Goal: Find specific page/section: Find specific page/section

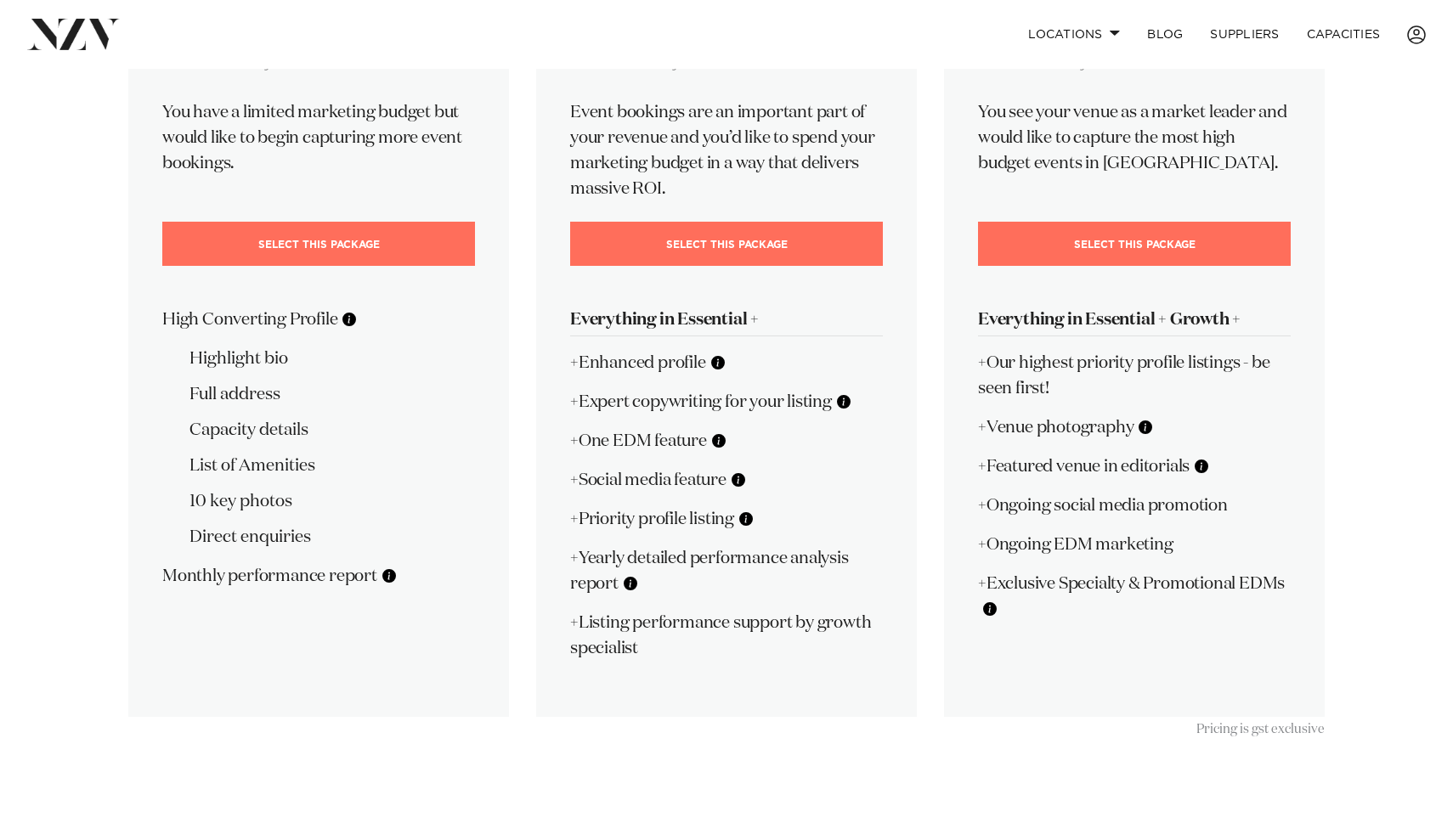
scroll to position [325, 0]
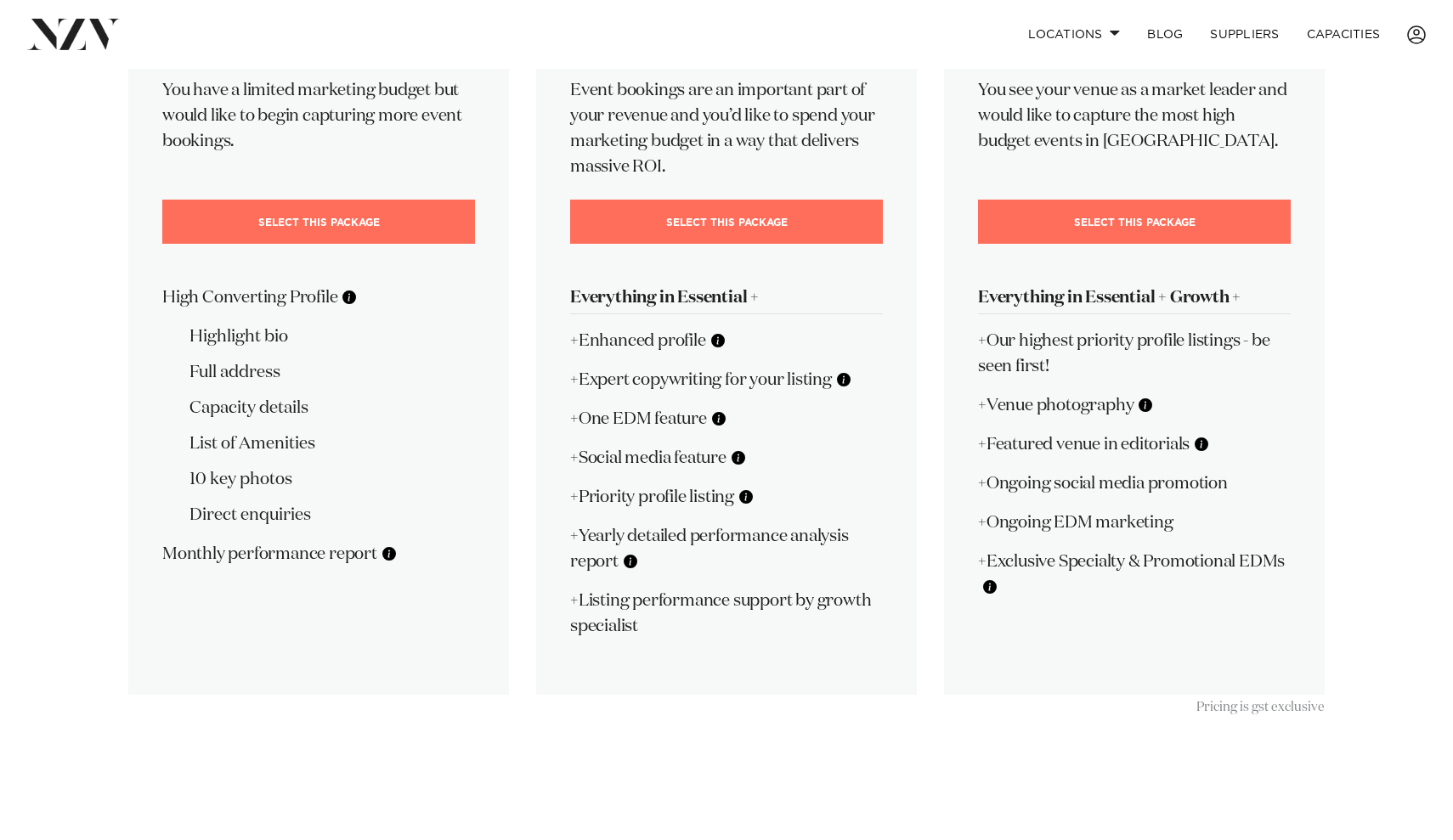
click at [1152, 414] on button at bounding box center [1145, 405] width 17 height 17
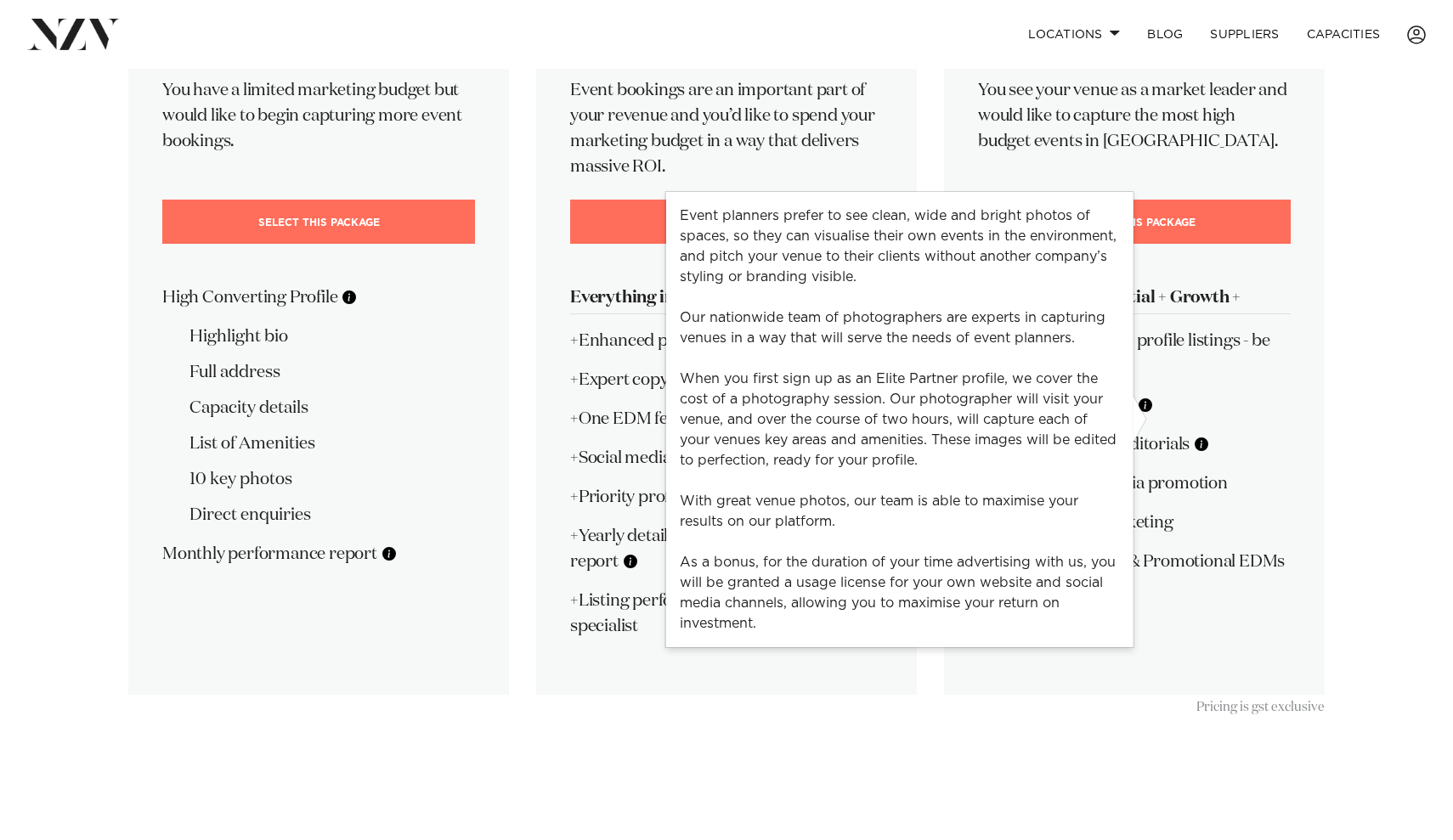
click at [1152, 414] on button at bounding box center [1145, 405] width 17 height 17
click at [1164, 418] on p "+Venue photography" at bounding box center [1133, 406] width 312 height 25
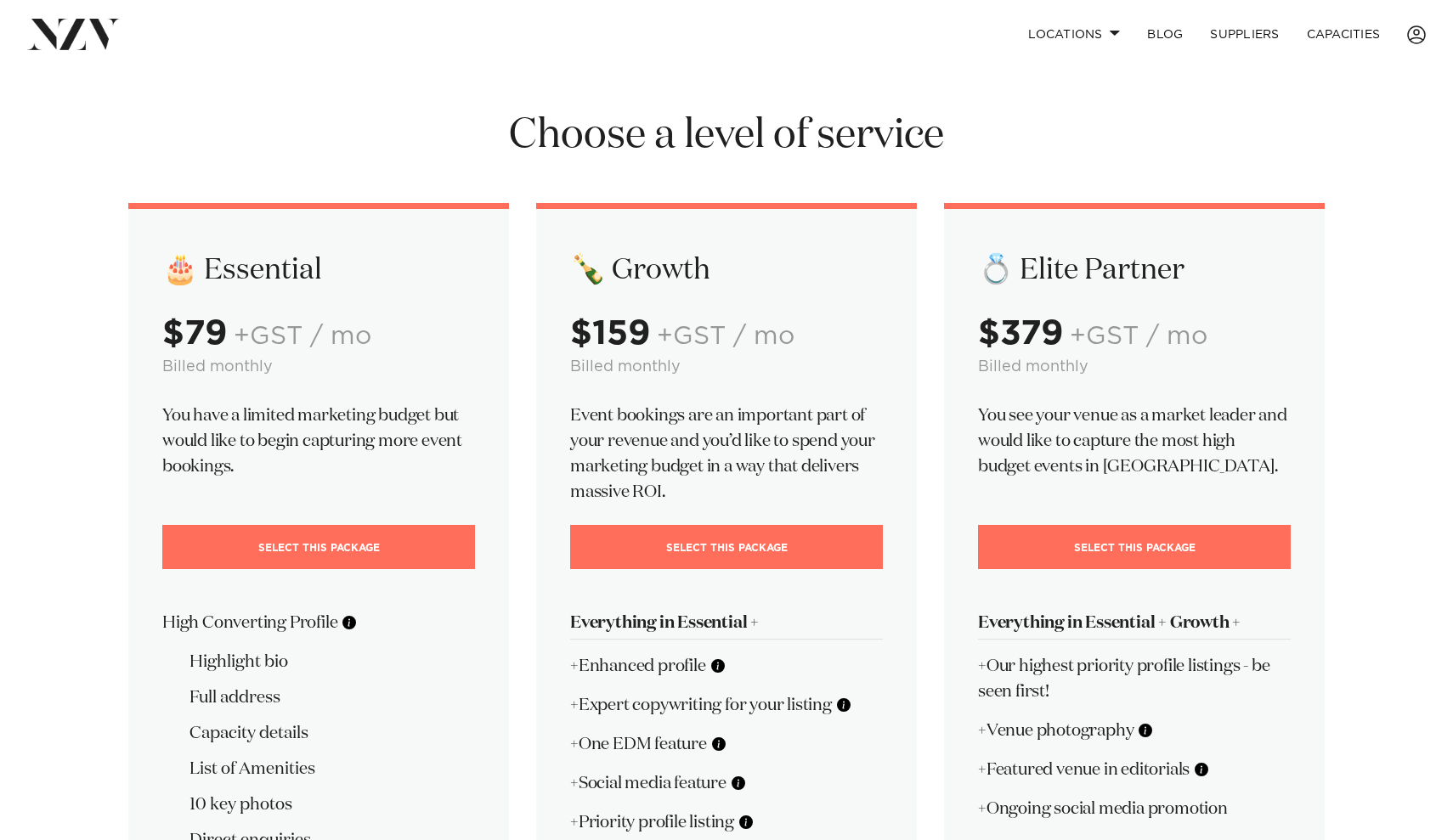
scroll to position [0, 0]
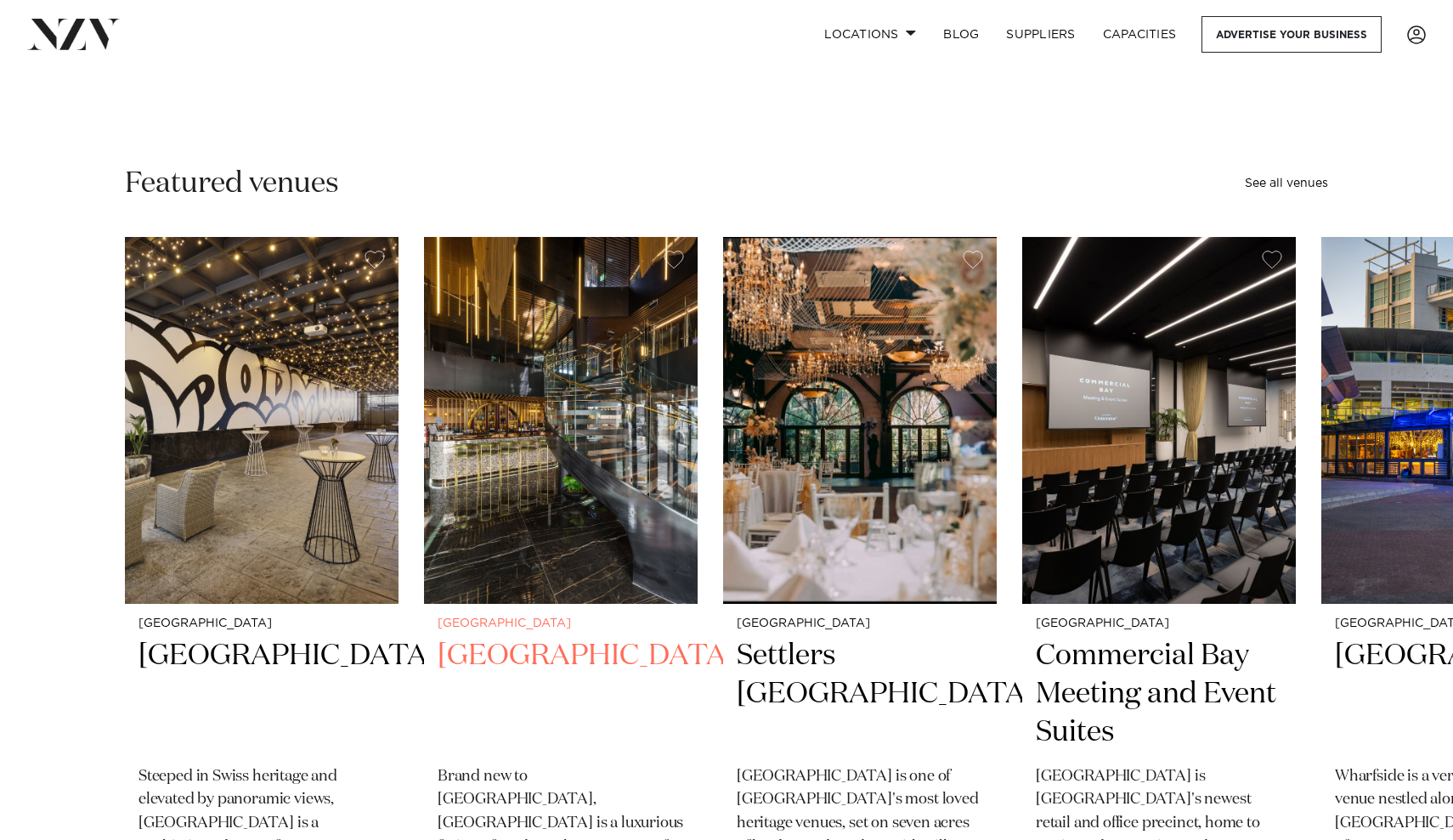
scroll to position [407, 0]
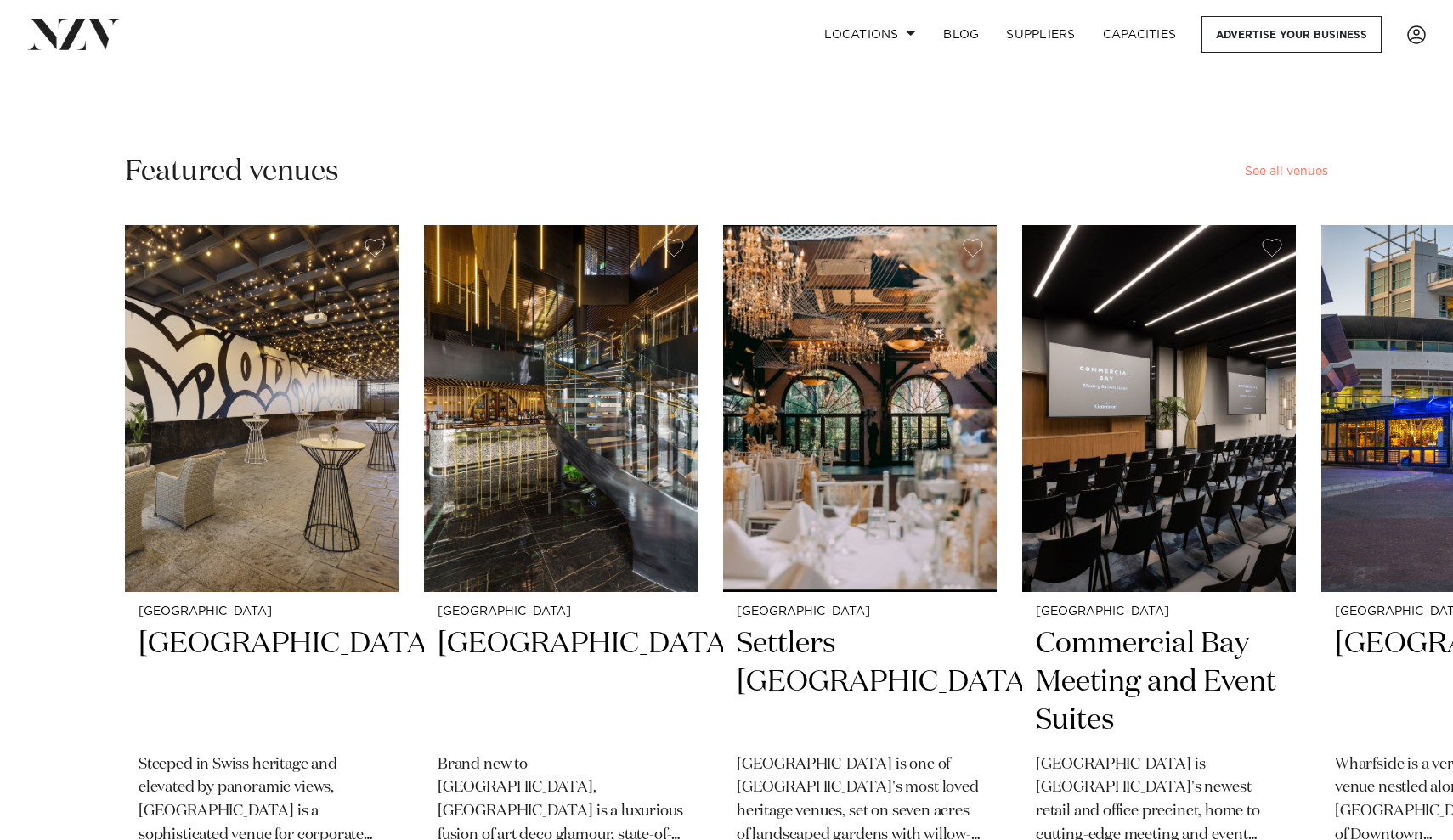
click at [1286, 173] on link "See all venues" at bounding box center [1286, 171] width 83 height 12
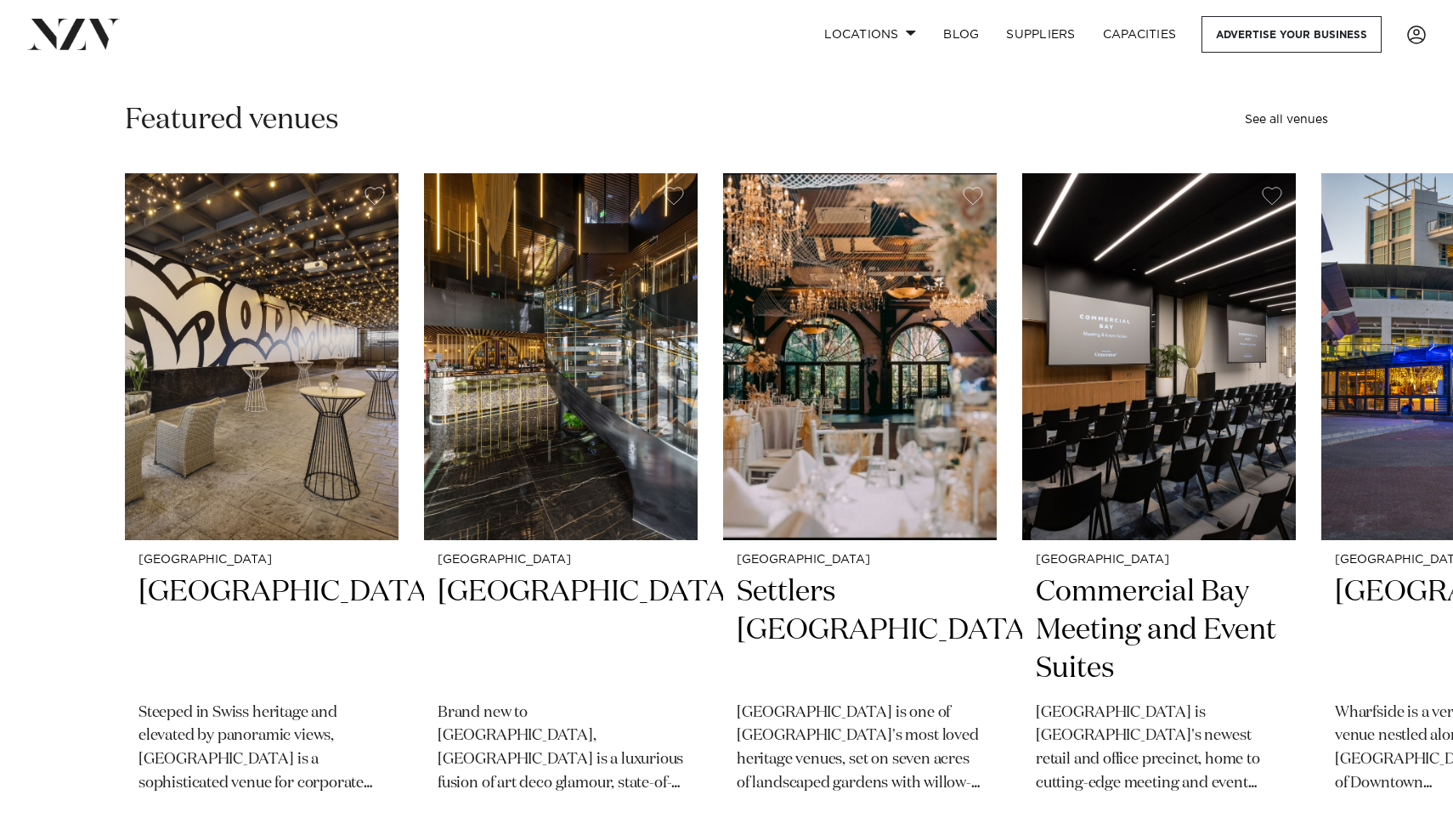
scroll to position [406, 0]
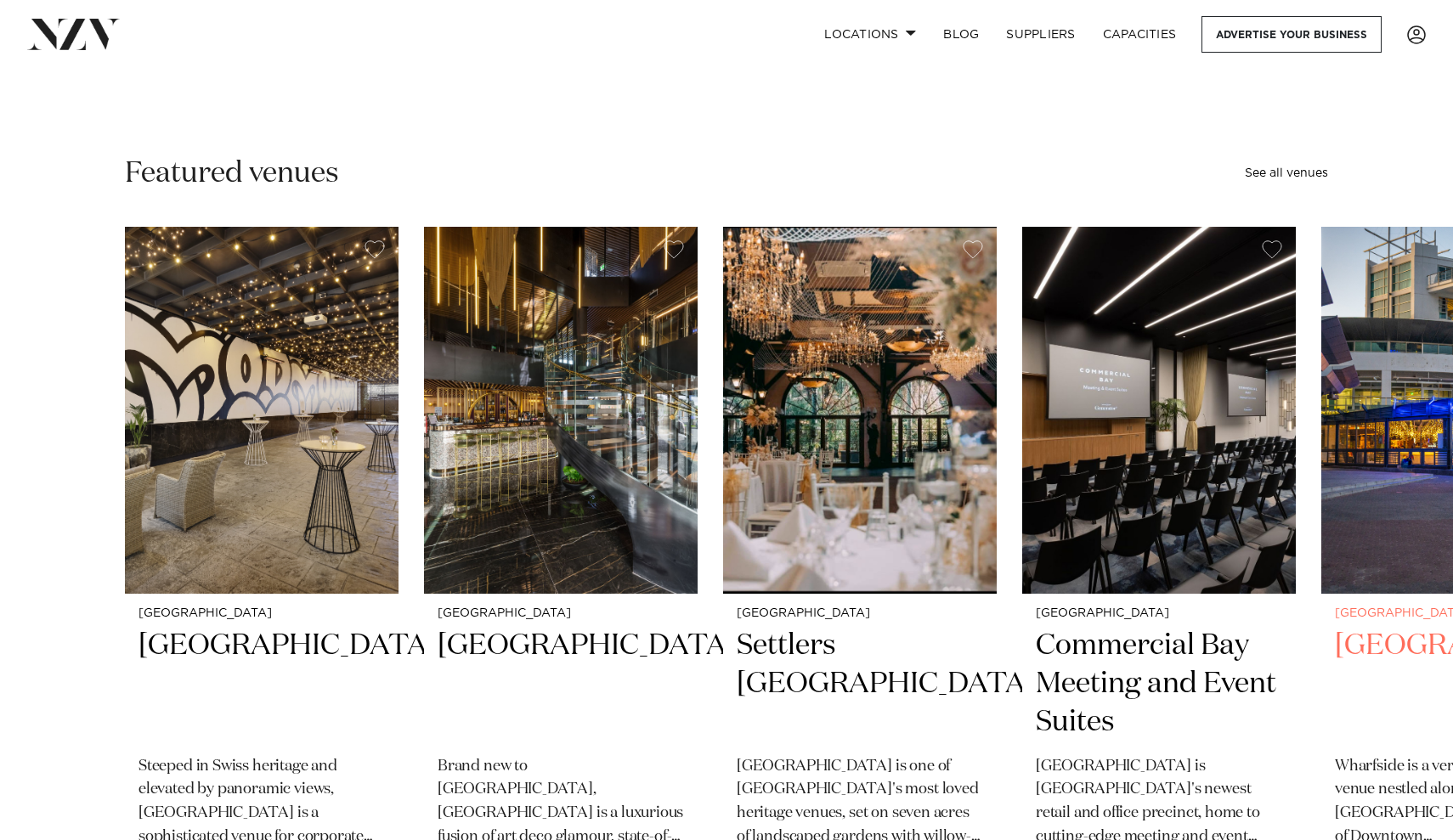
click at [1426, 410] on img "5 / 48" at bounding box center [1458, 410] width 273 height 367
click at [907, 34] on span at bounding box center [911, 33] width 11 height 6
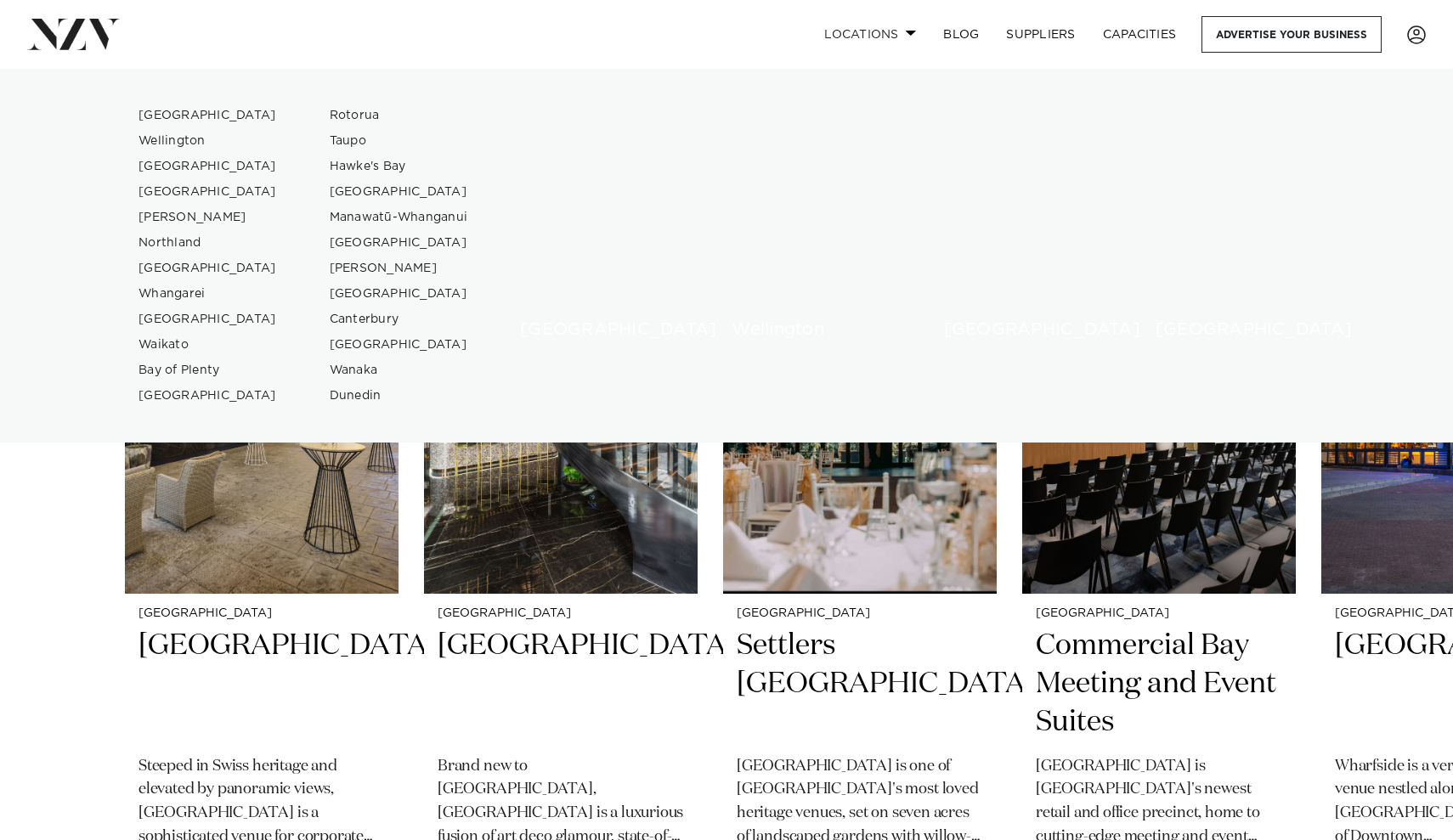
click at [931, 113] on div "[GEOGRAPHIC_DATA]" at bounding box center [1024, 228] width 186 height 250
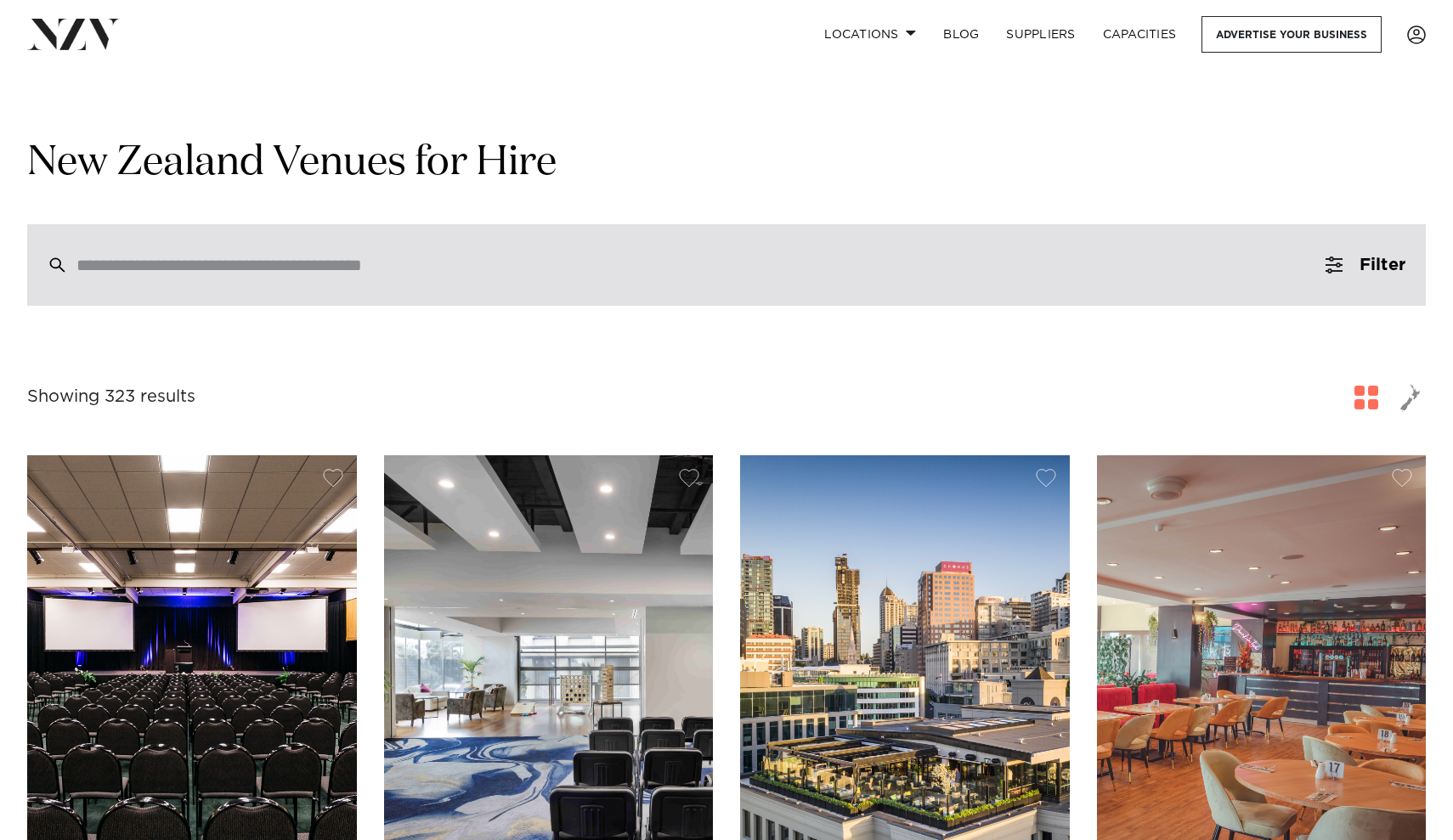
click at [405, 261] on input "search" at bounding box center [690, 264] width 1228 height 19
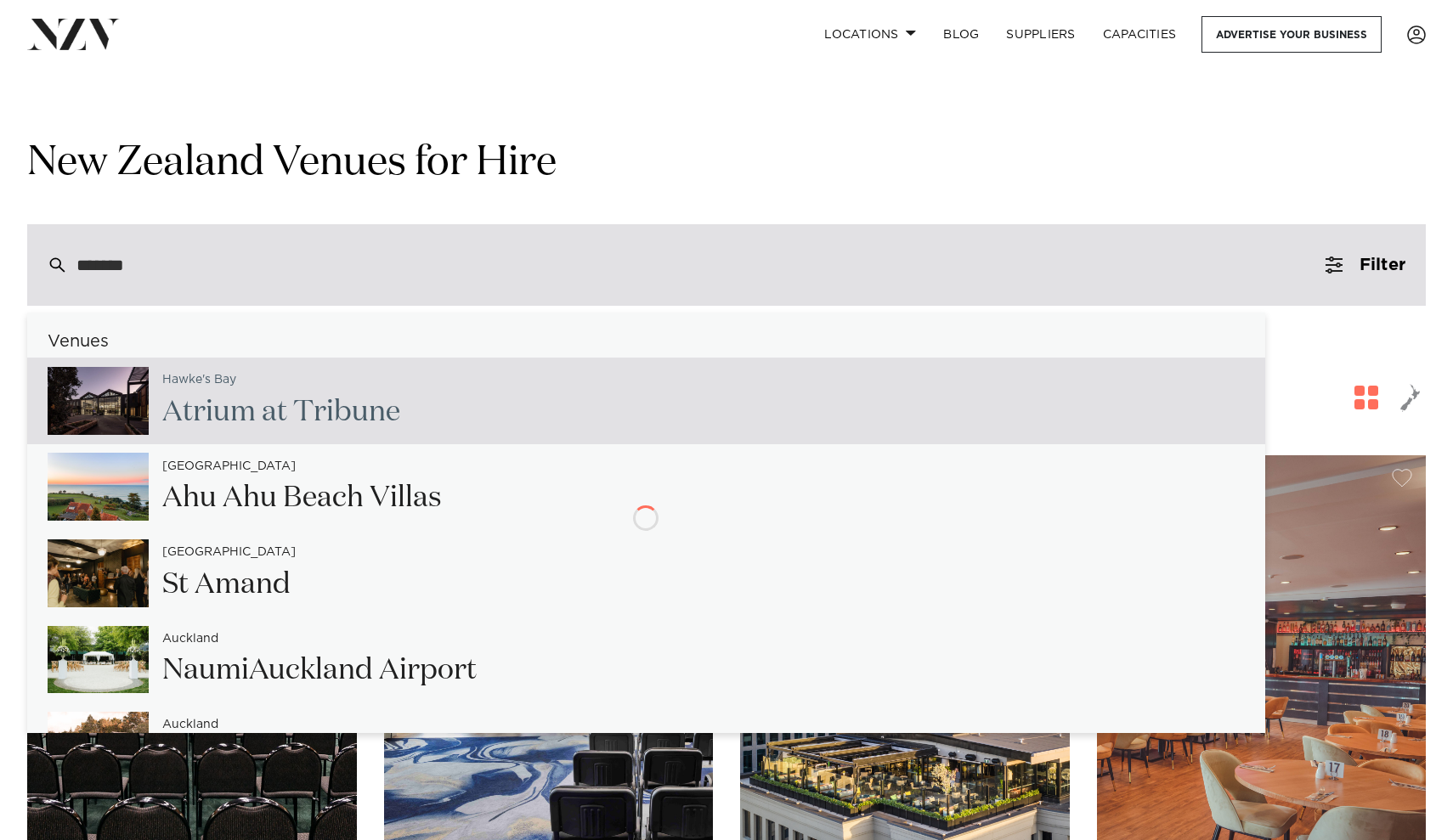
type input "********"
type input "**********"
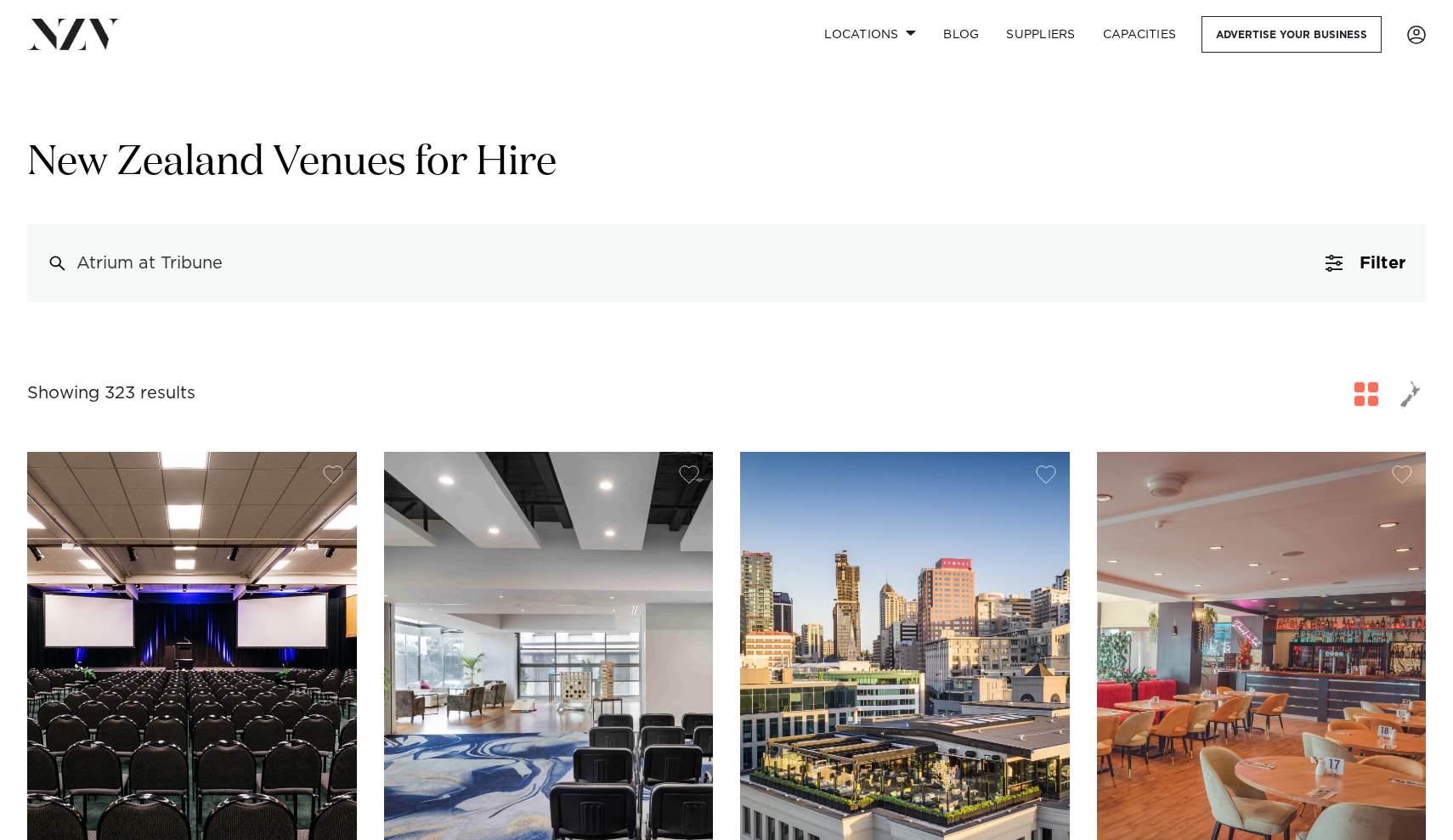
click at [711, 167] on h1 "New Zealand Venues for Hire" at bounding box center [726, 163] width 1399 height 53
click at [835, 189] on h1 "New Zealand Venues for Hire" at bounding box center [726, 163] width 1399 height 53
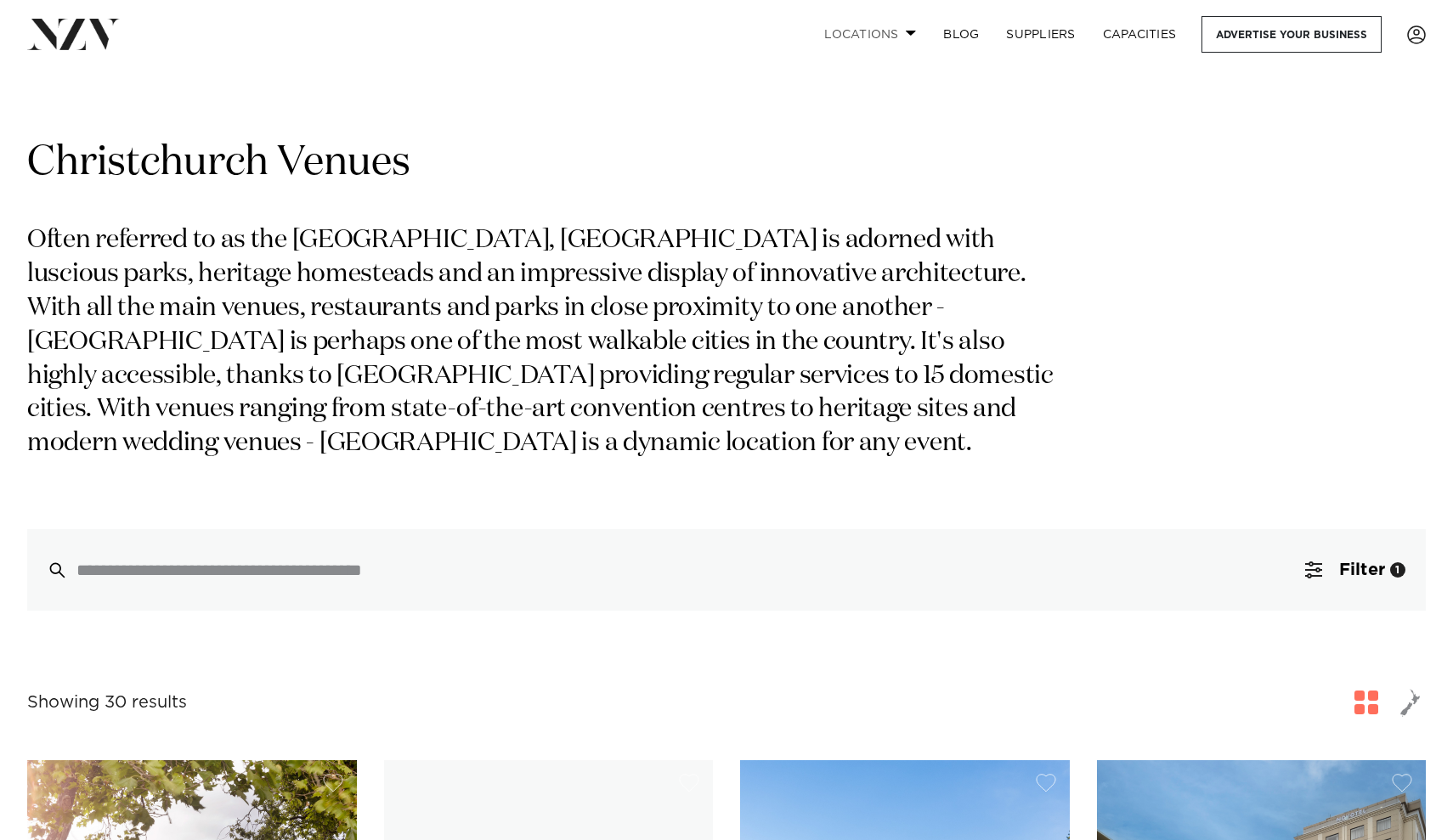
click at [901, 43] on link "Locations" at bounding box center [869, 34] width 119 height 36
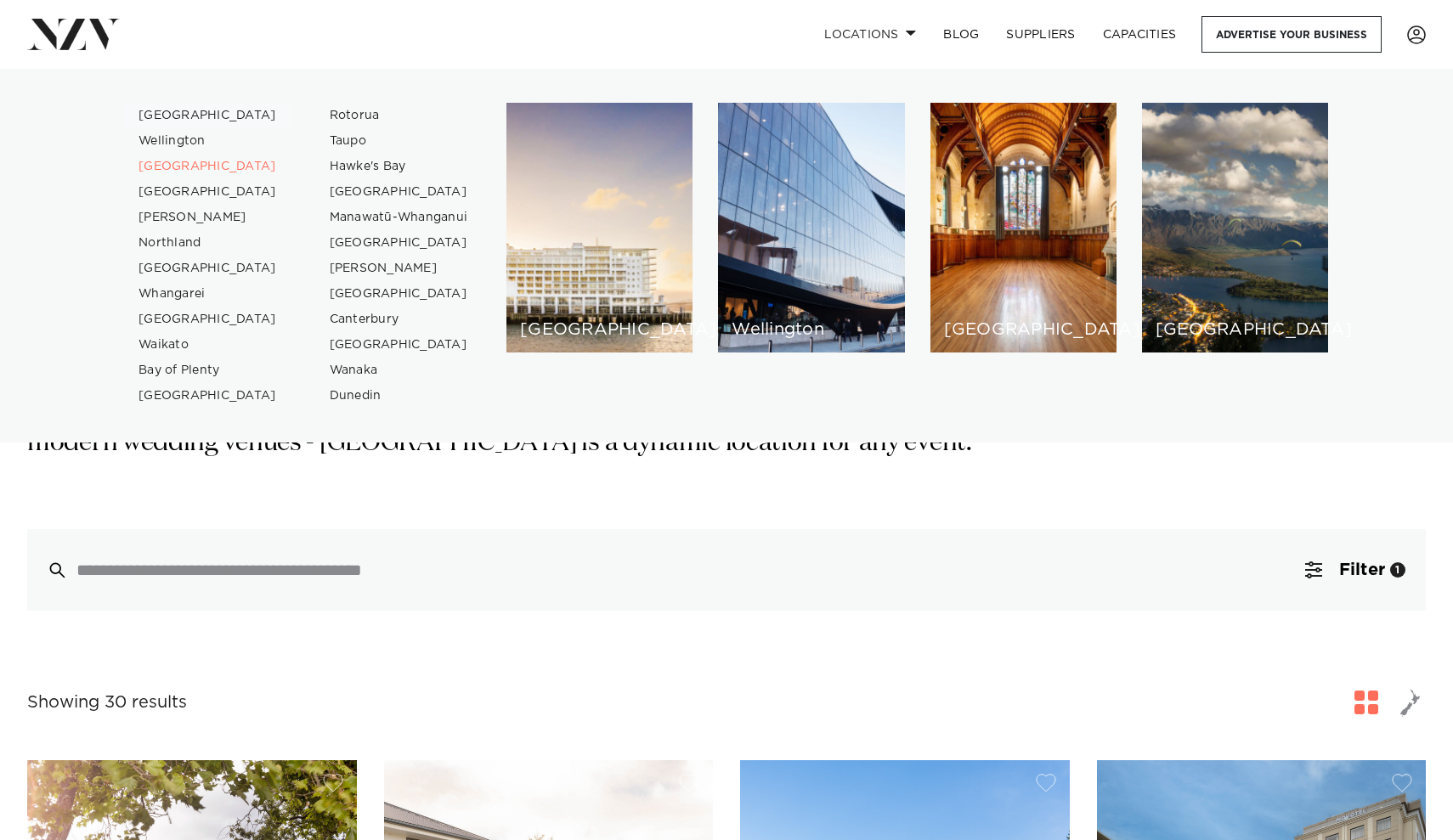
click at [164, 115] on link "[GEOGRAPHIC_DATA]" at bounding box center [207, 116] width 166 height 25
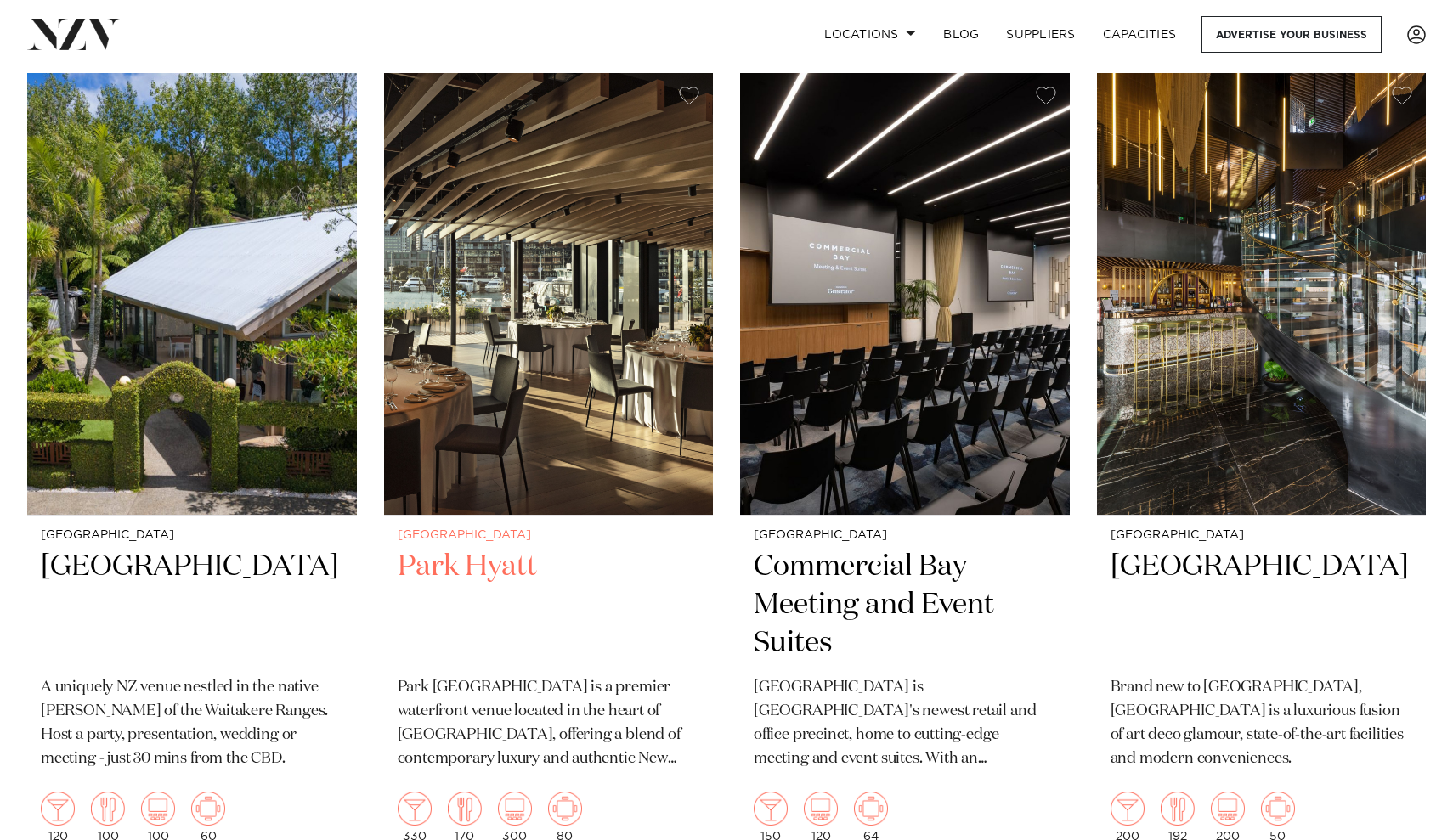
scroll to position [1496, 0]
